Goal: Information Seeking & Learning: Learn about a topic

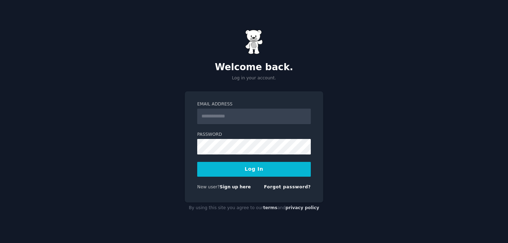
drag, startPoint x: 0, startPoint y: 0, endPoint x: 250, endPoint y: 113, distance: 274.7
click at [250, 113] on input "Email Address" at bounding box center [254, 117] width 114 height 16
click at [234, 54] on div "Welcome back. Log in your account." at bounding box center [254, 56] width 138 height 52
click at [246, 122] on input "Email Address" at bounding box center [254, 117] width 114 height 16
paste input "**********"
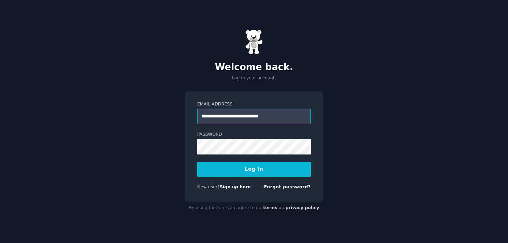
type input "**********"
click at [230, 172] on button "Log In" at bounding box center [254, 169] width 114 height 15
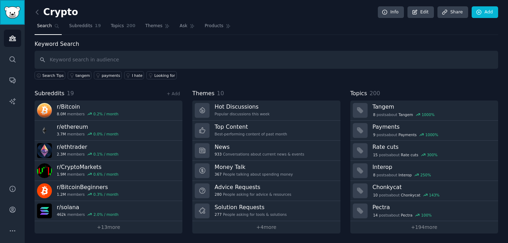
click at [13, 17] on img "Sidebar" at bounding box center [12, 12] width 16 height 12
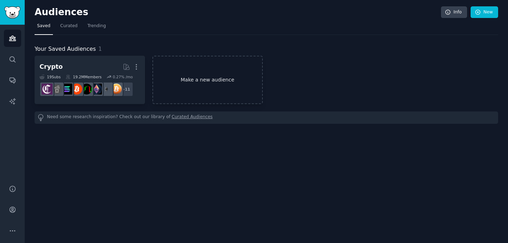
click at [212, 87] on link "Make a new audience" at bounding box center [207, 80] width 110 height 48
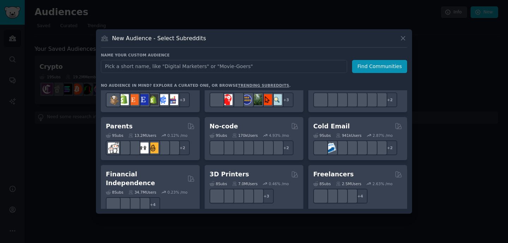
scroll to position [305, 0]
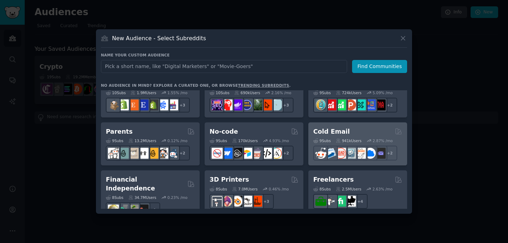
click at [329, 128] on h2 "Cold Email" at bounding box center [331, 131] width 36 height 9
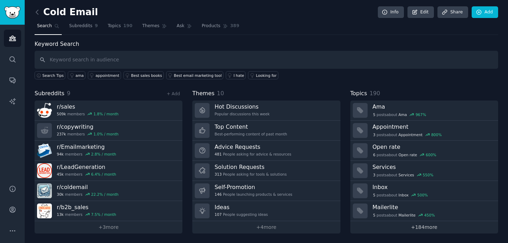
click at [403, 227] on link "+ 184 more" at bounding box center [424, 227] width 148 height 12
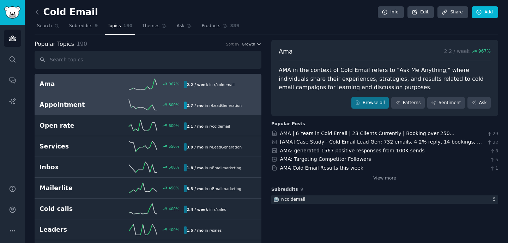
click at [104, 106] on h2 "Appointment" at bounding box center [76, 105] width 72 height 9
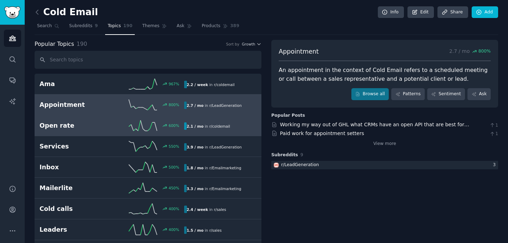
click at [106, 126] on h2 "Open rate" at bounding box center [76, 125] width 72 height 9
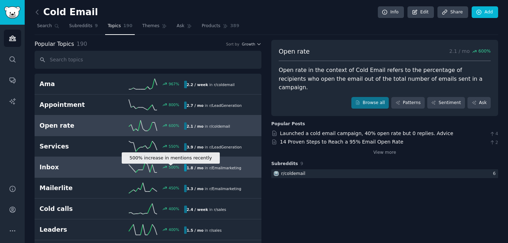
scroll to position [58, 0]
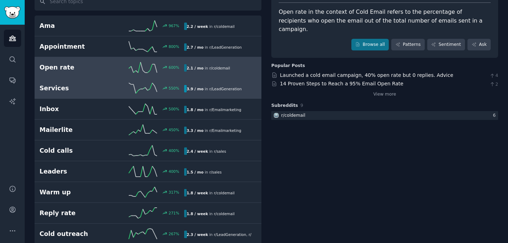
click at [133, 85] on line at bounding box center [134, 88] width 2 height 9
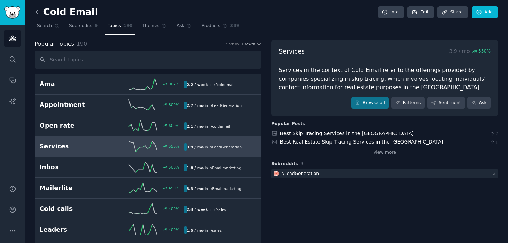
click at [37, 13] on icon at bounding box center [37, 11] width 7 height 7
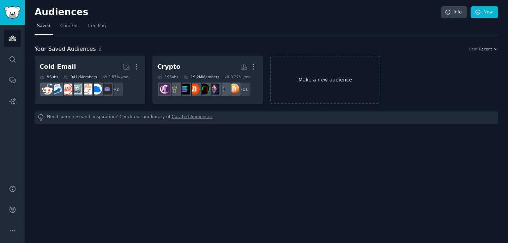
click at [344, 69] on link "Make a new audience" at bounding box center [325, 80] width 110 height 48
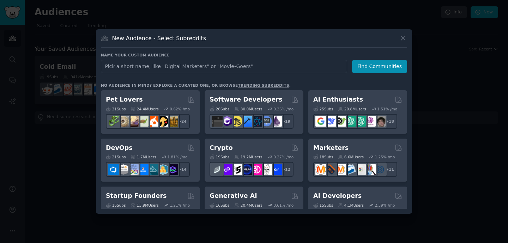
click at [238, 84] on link "trending subreddits" at bounding box center [263, 85] width 51 height 4
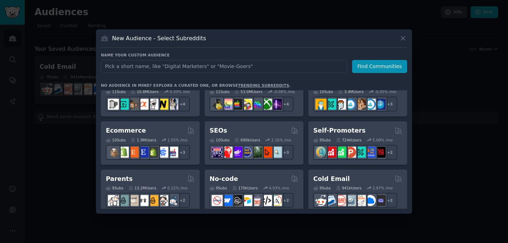
scroll to position [260, 0]
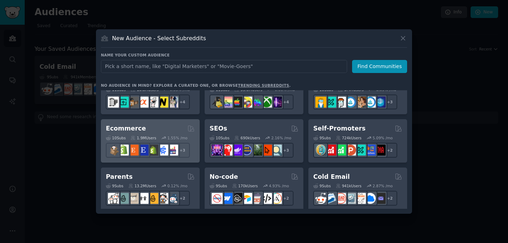
click at [167, 128] on div "Ecommerce" at bounding box center [150, 128] width 89 height 9
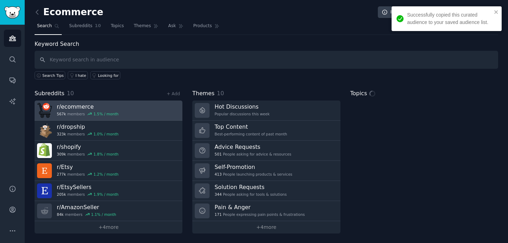
click at [145, 112] on link "r/ ecommerce 567k members 1.5 % / month" at bounding box center [109, 111] width 148 height 20
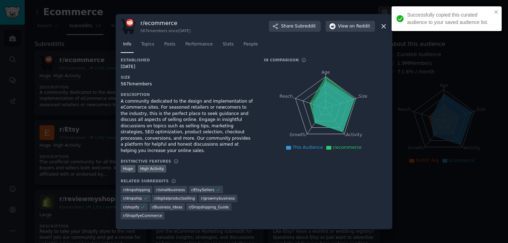
click at [79, 122] on div at bounding box center [254, 121] width 508 height 243
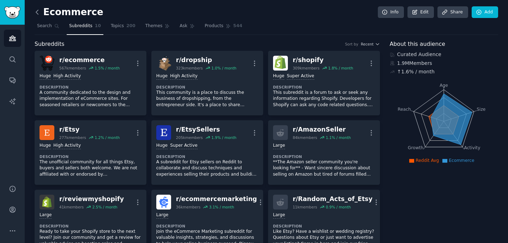
click at [37, 11] on icon at bounding box center [37, 12] width 2 height 4
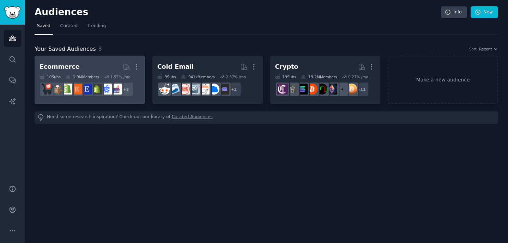
click at [91, 69] on h2 "Ecommerce More" at bounding box center [90, 67] width 101 height 12
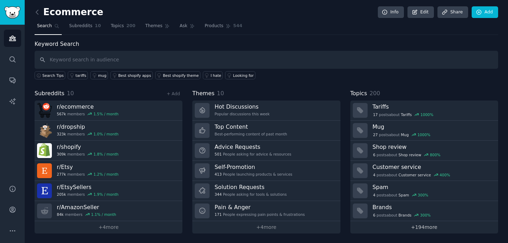
click at [421, 222] on link "+ 194 more" at bounding box center [424, 227] width 148 height 12
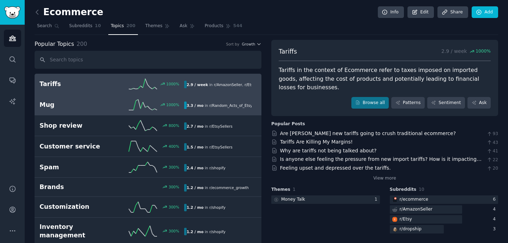
click at [97, 104] on h2 "Mug" at bounding box center [76, 105] width 72 height 9
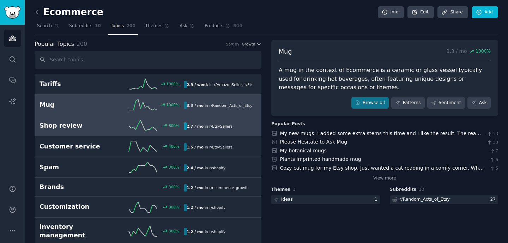
click at [107, 123] on h2 "Shop review" at bounding box center [76, 125] width 72 height 9
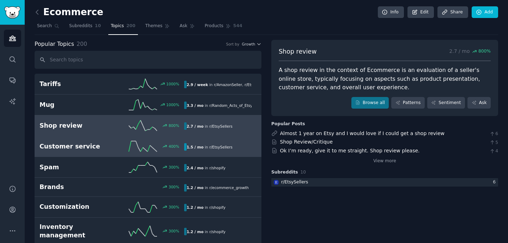
click at [106, 143] on h2 "Customer service" at bounding box center [76, 146] width 72 height 9
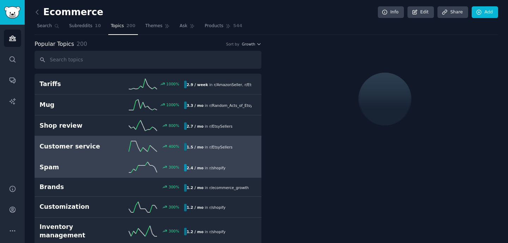
click at [100, 176] on link "Spam 300 % 2.4 / mo in r/ shopify" at bounding box center [148, 167] width 227 height 21
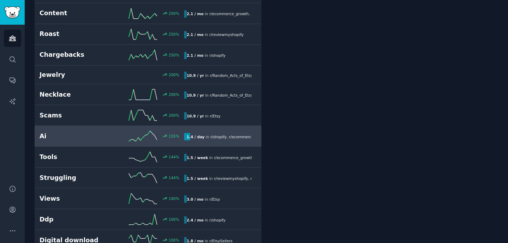
scroll to position [249, 0]
